Goal: Use online tool/utility: Use online tool/utility

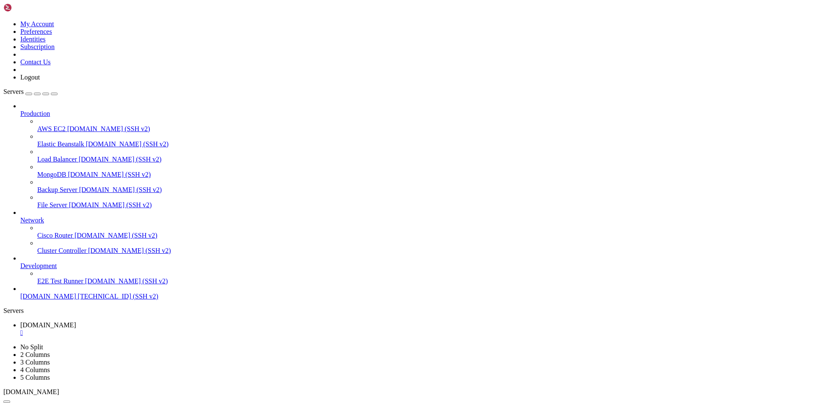
scroll to position [4, 1]
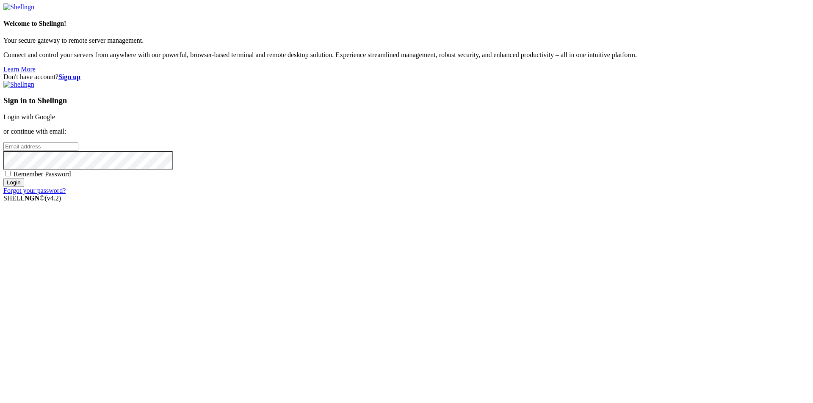
click at [55, 121] on link "Login with Google" at bounding box center [29, 116] width 52 height 7
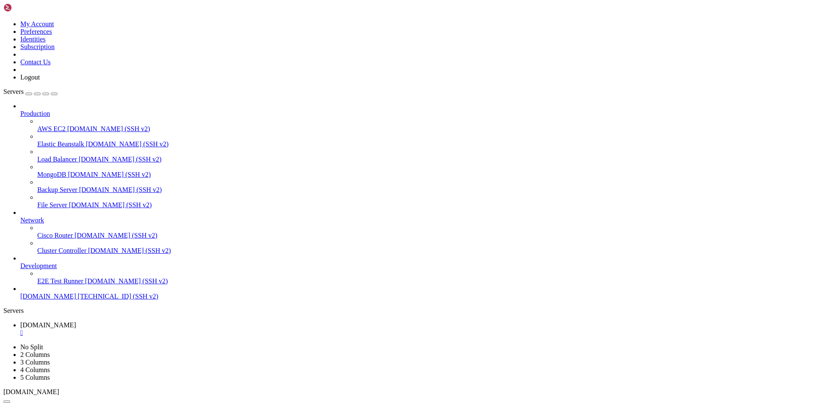
scroll to position [655, 0]
copy x-row "[TECHNICAL_ID]"
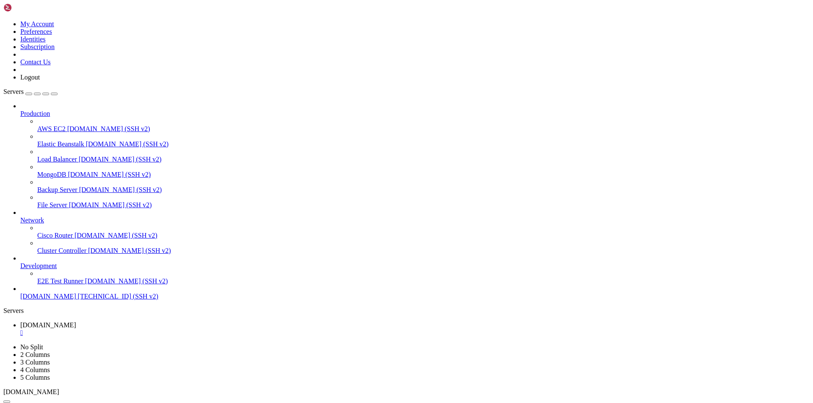
scroll to position [1015, 0]
